Goal: Task Accomplishment & Management: Use online tool/utility

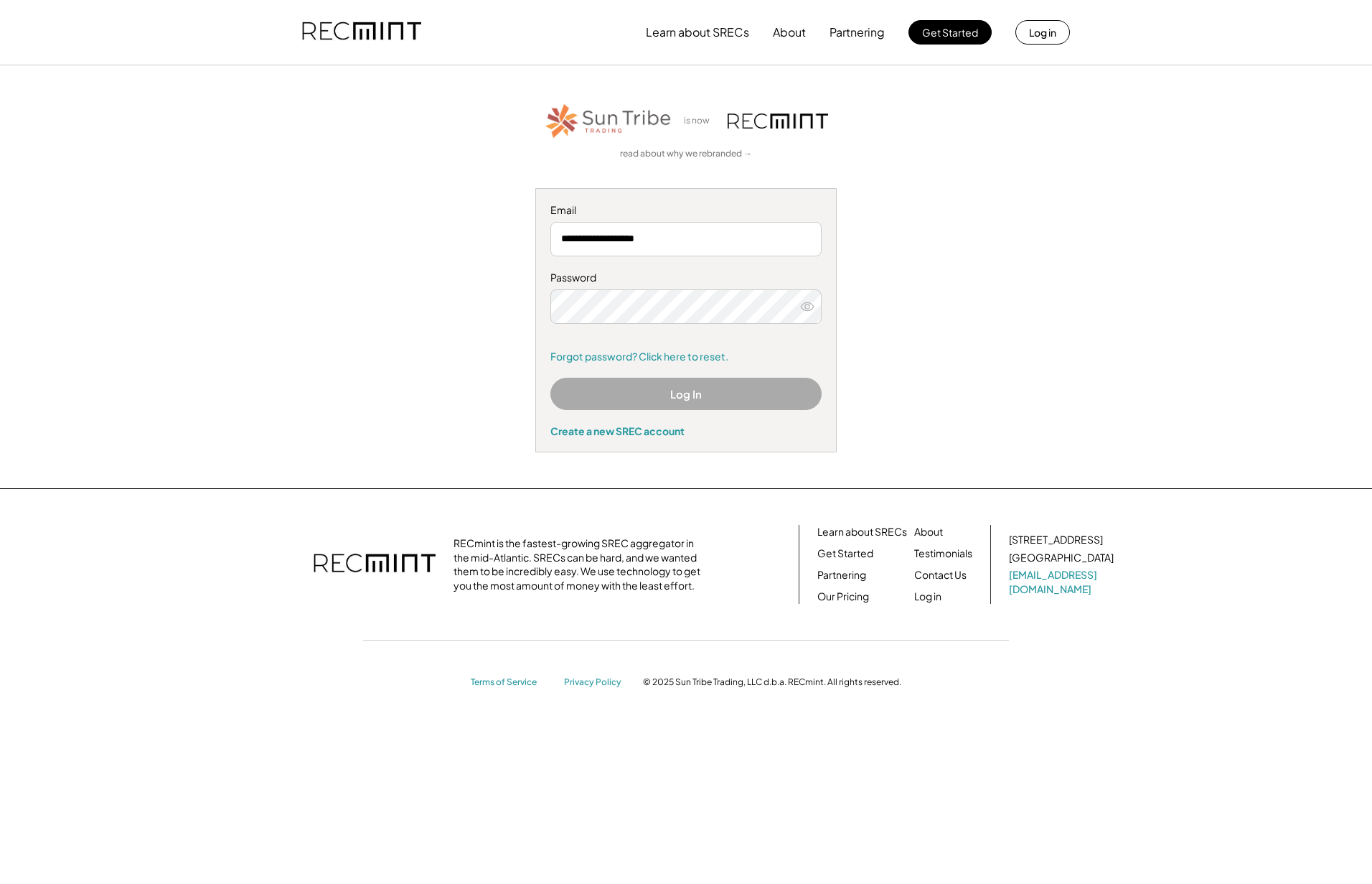
click at [680, 391] on button "Log In" at bounding box center [686, 394] width 271 height 33
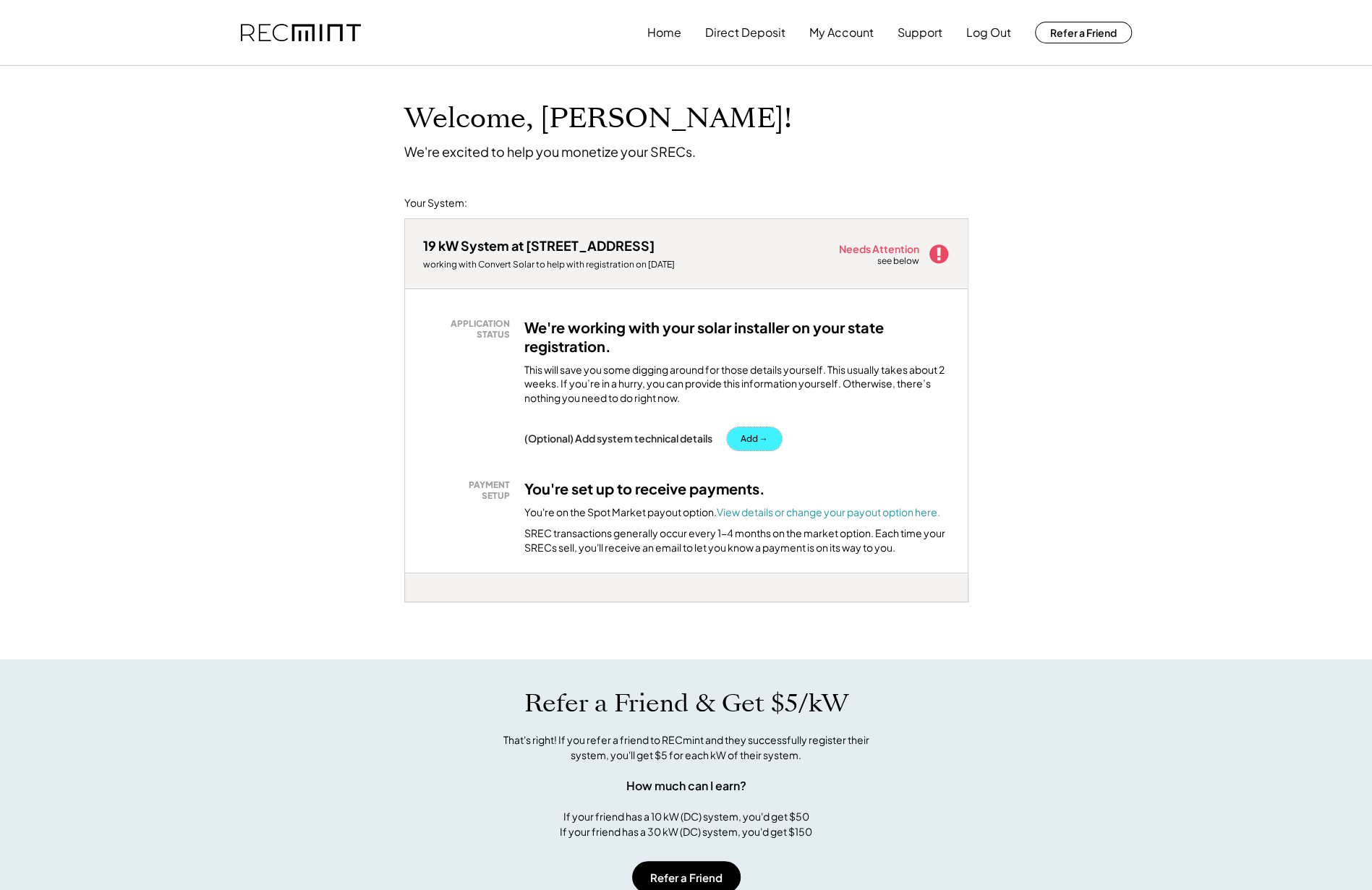
click at [749, 440] on button "Add →" at bounding box center [754, 439] width 55 height 23
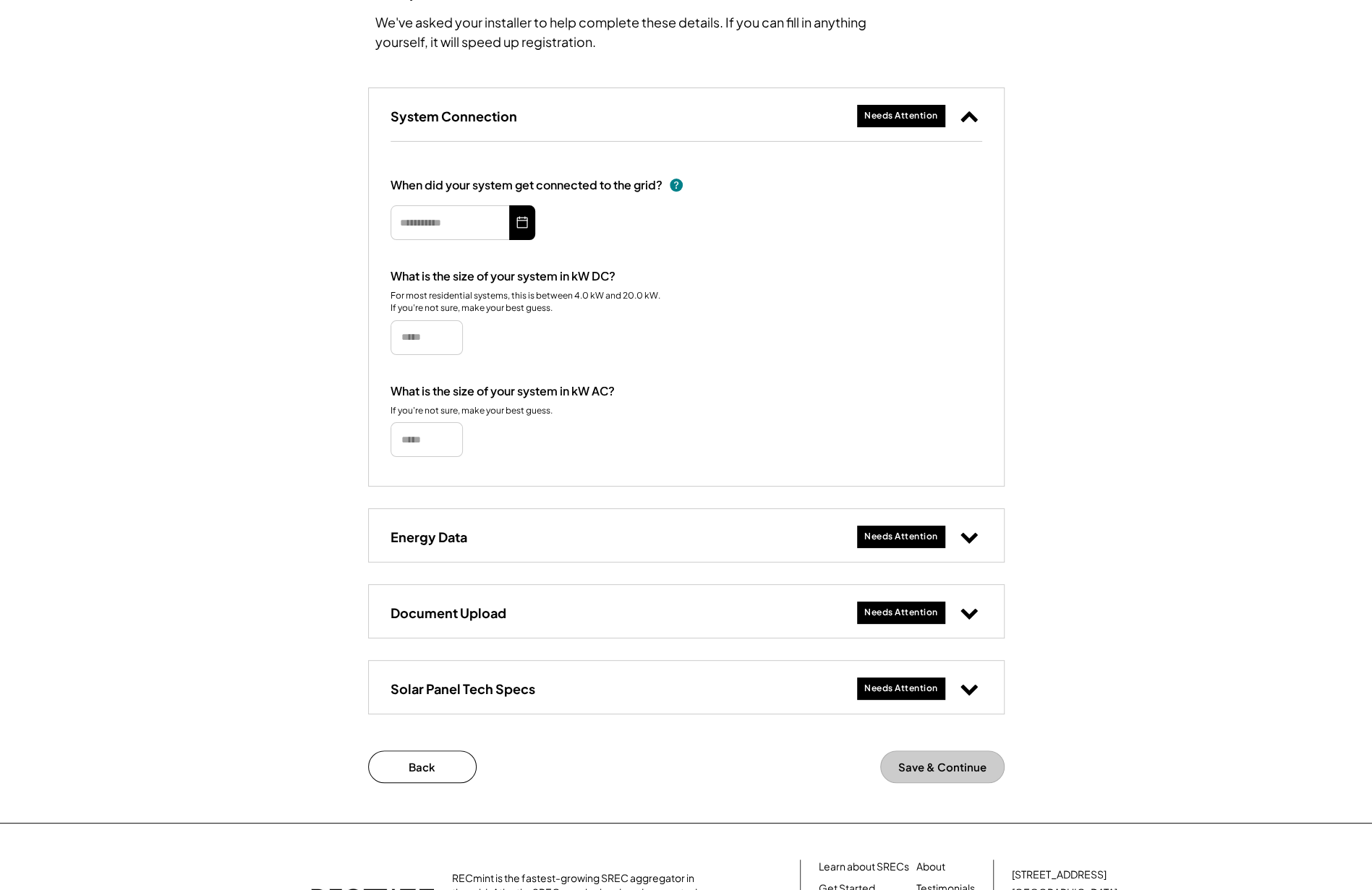
scroll to position [328, 0]
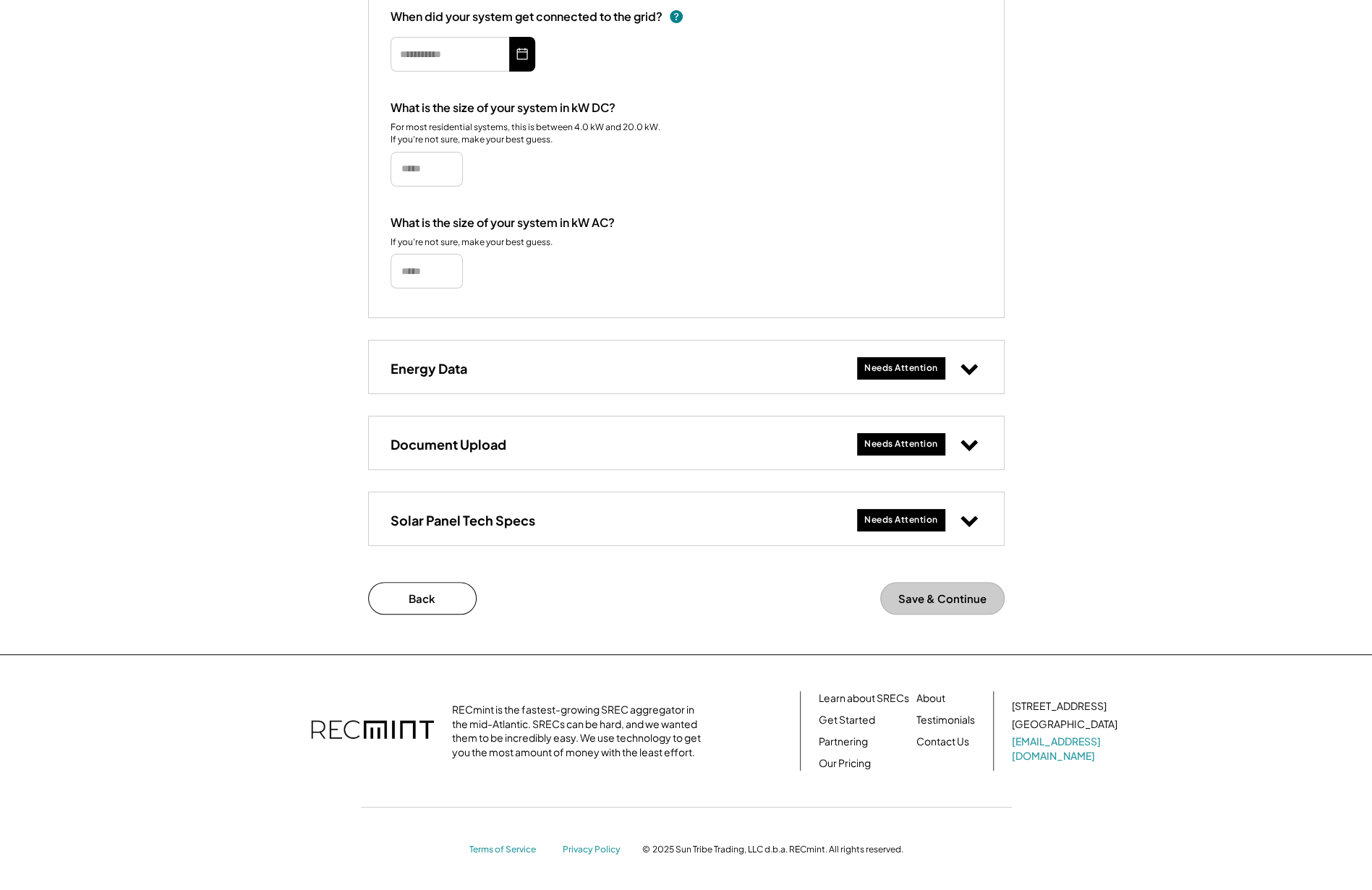
click at [973, 440] on icon at bounding box center [969, 444] width 19 height 19
